Goal: Task Accomplishment & Management: Manage account settings

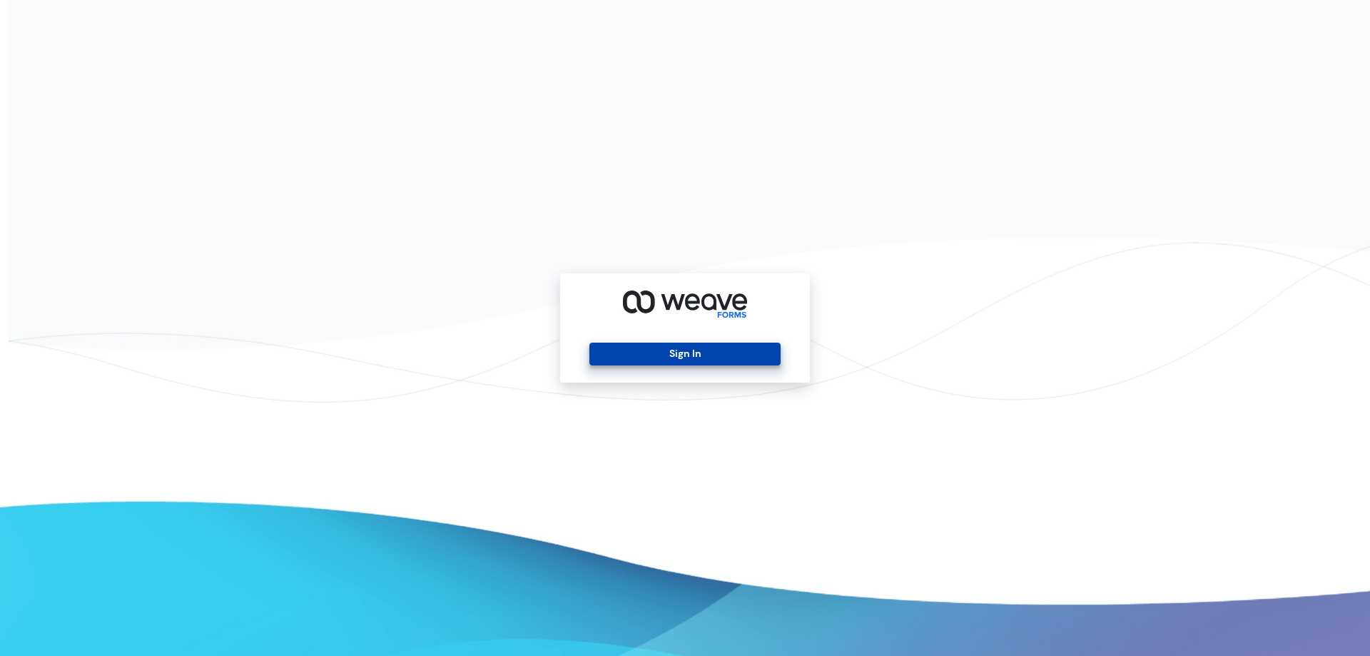
click at [747, 365] on div "Sign In" at bounding box center [685, 327] width 250 height 109
click at [742, 358] on button "Sign In" at bounding box center [684, 353] width 190 height 23
